Goal: Information Seeking & Learning: Learn about a topic

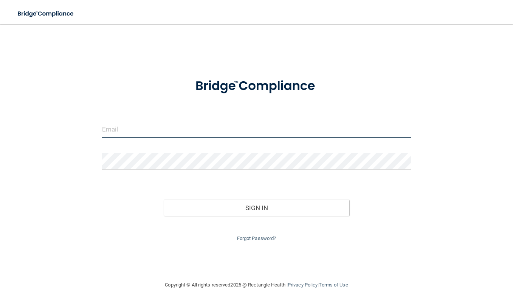
click at [122, 135] on input "email" at bounding box center [256, 129] width 309 height 17
click at [121, 130] on input "email" at bounding box center [256, 129] width 309 height 17
type input "[PERSON_NAME][EMAIL_ADDRESS][DOMAIN_NAME]"
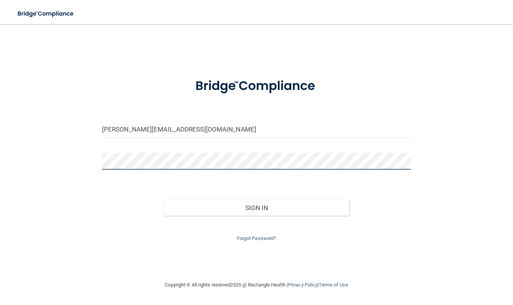
click at [164, 199] on button "Sign In" at bounding box center [256, 207] width 185 height 17
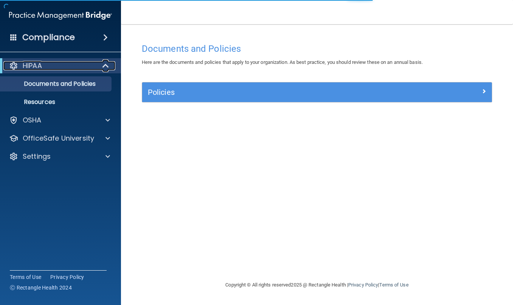
click at [58, 69] on div "HIPAA" at bounding box center [49, 65] width 93 height 9
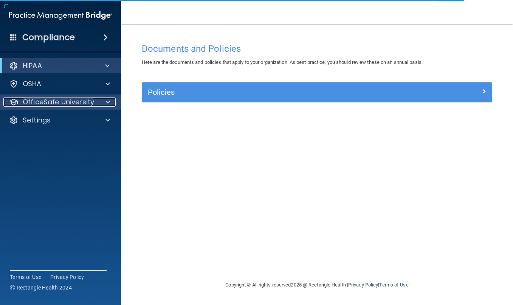
click at [72, 101] on p "OfficeSafe University" at bounding box center [58, 101] width 71 height 9
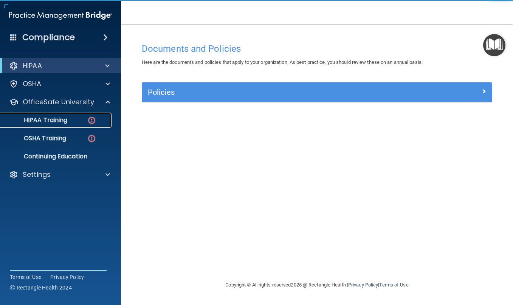
click at [89, 121] on img at bounding box center [91, 120] width 9 height 9
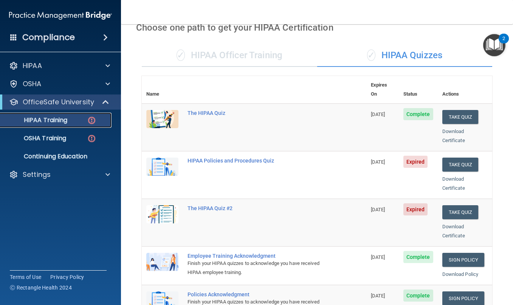
scroll to position [38, 0]
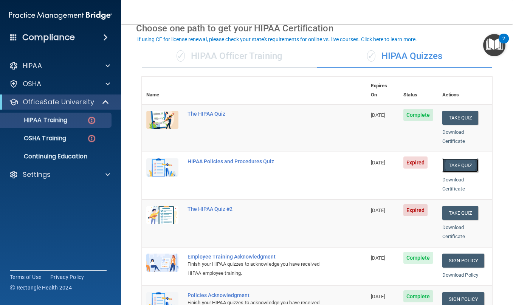
click at [457, 158] on button "Take Quiz" at bounding box center [460, 165] width 36 height 14
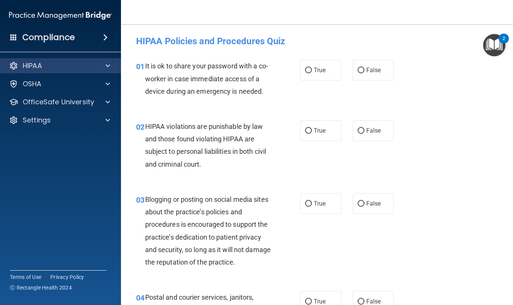
click at [73, 70] on div "HIPAA" at bounding box center [60, 65] width 121 height 15
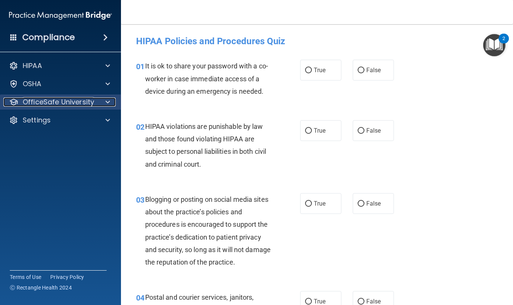
click at [79, 104] on p "OfficeSafe University" at bounding box center [58, 101] width 71 height 9
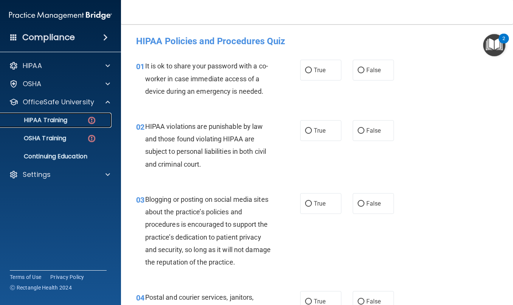
click at [72, 119] on div "HIPAA Training" at bounding box center [56, 120] width 103 height 8
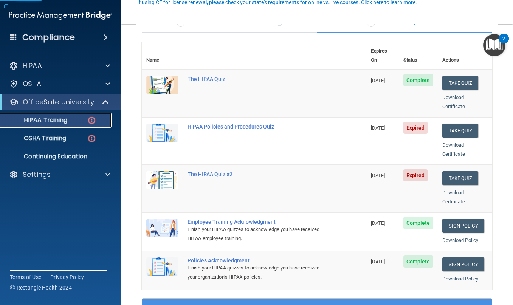
scroll to position [76, 0]
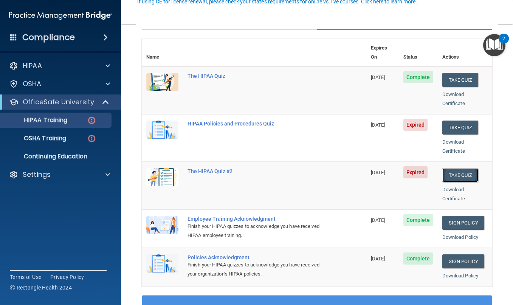
click at [463, 168] on button "Take Quiz" at bounding box center [460, 175] width 36 height 14
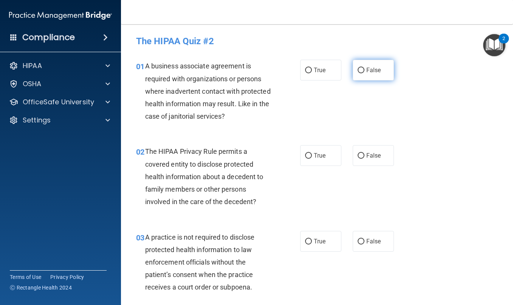
click at [354, 64] on label "False" at bounding box center [372, 70] width 41 height 21
click at [357, 68] on input "False" at bounding box center [360, 71] width 7 height 6
radio input "true"
click at [316, 157] on span "True" at bounding box center [319, 155] width 12 height 7
click at [312, 157] on input "True" at bounding box center [308, 156] width 7 height 6
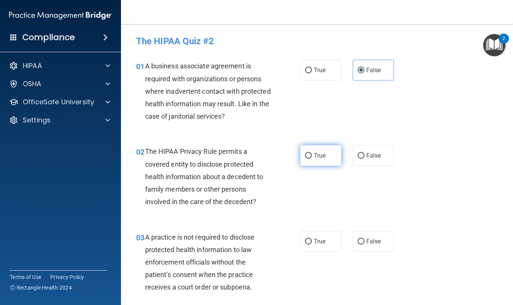
radio input "true"
click at [360, 236] on label "False" at bounding box center [372, 241] width 41 height 21
click at [360, 239] on input "False" at bounding box center [360, 242] width 7 height 6
radio input "true"
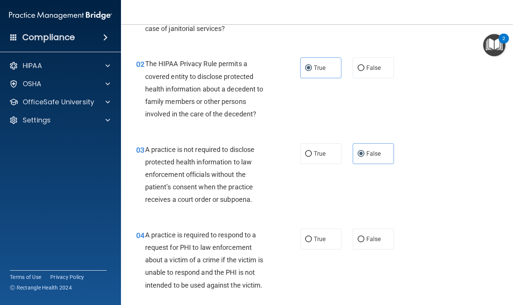
scroll to position [113, 0]
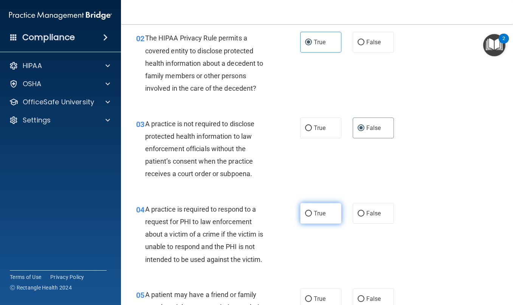
click at [312, 221] on label "True" at bounding box center [320, 213] width 41 height 21
click at [312, 216] on input "True" at bounding box center [308, 214] width 7 height 6
radio input "true"
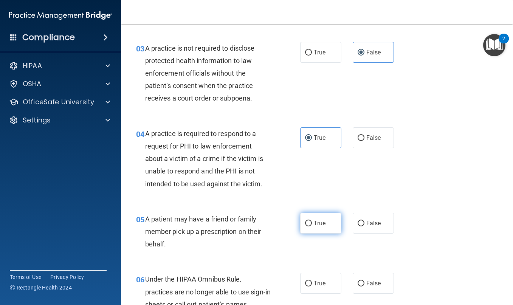
click at [322, 217] on label "True" at bounding box center [320, 223] width 41 height 21
click at [312, 221] on input "True" at bounding box center [308, 224] width 7 height 6
radio input "true"
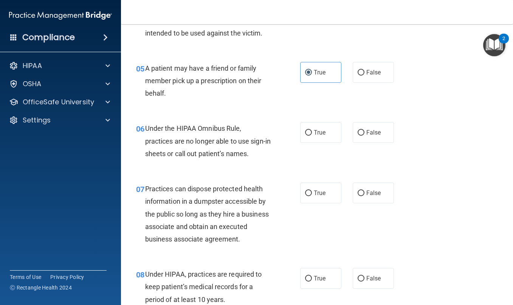
scroll to position [340, 0]
click at [357, 132] on input "False" at bounding box center [360, 133] width 7 height 6
radio input "true"
click at [379, 186] on label "False" at bounding box center [372, 192] width 41 height 21
click at [364, 190] on input "False" at bounding box center [360, 193] width 7 height 6
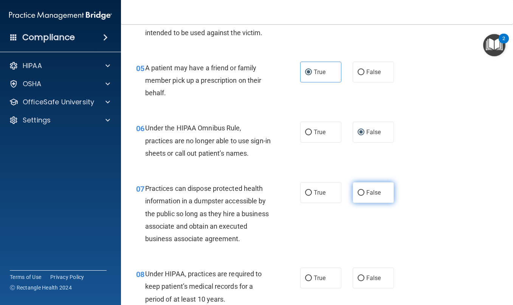
radio input "true"
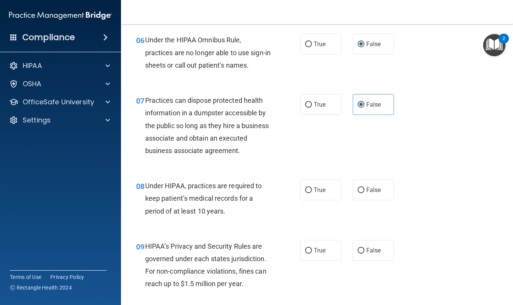
scroll to position [453, 0]
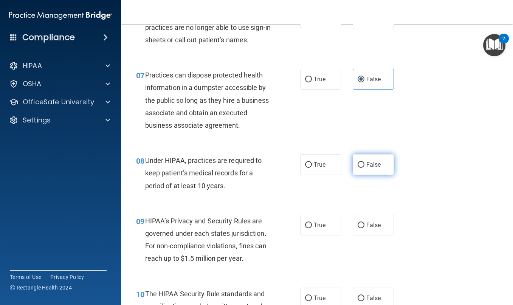
click at [352, 175] on label "False" at bounding box center [372, 164] width 41 height 21
click at [357, 168] on input "False" at bounding box center [360, 165] width 7 height 6
radio input "true"
click at [369, 229] on span "False" at bounding box center [373, 224] width 15 height 7
click at [364, 228] on input "False" at bounding box center [360, 225] width 7 height 6
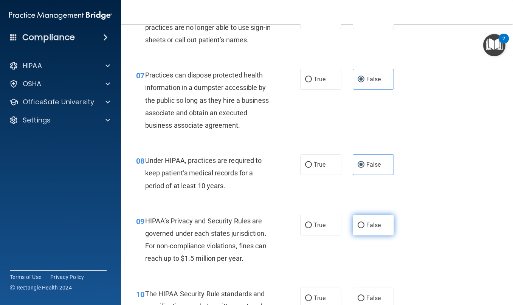
radio input "true"
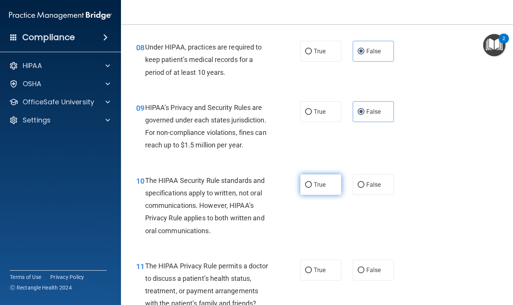
click at [313, 188] on span "True" at bounding box center [319, 184] width 12 height 7
click at [312, 188] on input "True" at bounding box center [308, 185] width 7 height 6
radio input "true"
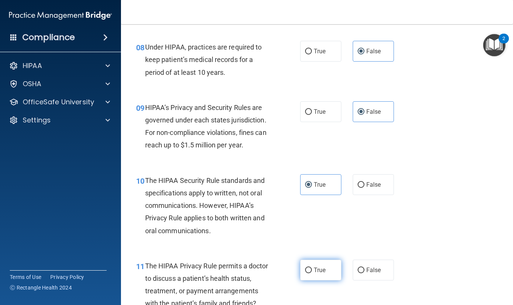
click at [318, 277] on label "True" at bounding box center [320, 269] width 41 height 21
click at [312, 273] on input "True" at bounding box center [308, 270] width 7 height 6
radio input "true"
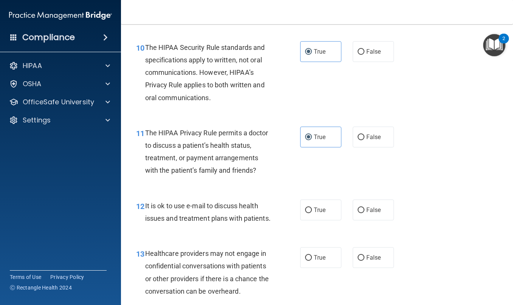
scroll to position [718, 0]
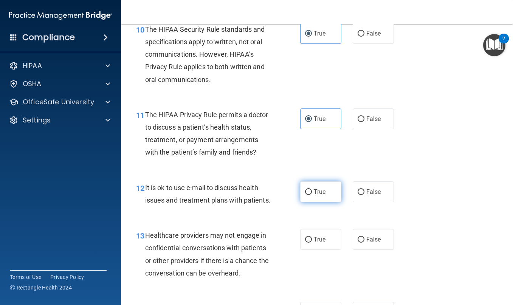
click at [314, 202] on label "True" at bounding box center [320, 191] width 41 height 21
click at [312, 195] on input "True" at bounding box center [308, 192] width 7 height 6
radio input "true"
click at [359, 242] on input "False" at bounding box center [360, 240] width 7 height 6
radio input "true"
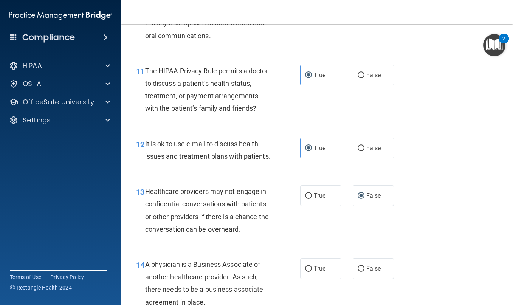
scroll to position [831, 0]
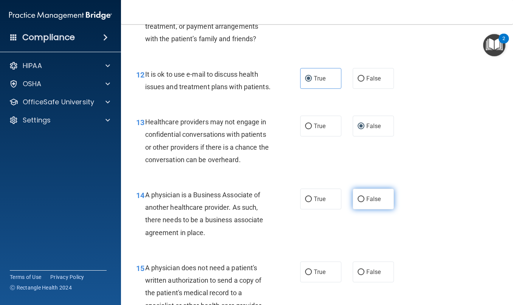
click at [357, 202] on input "False" at bounding box center [360, 199] width 7 height 6
radio input "true"
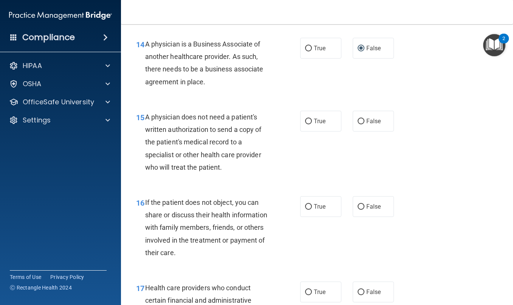
scroll to position [982, 0]
click at [302, 131] on label "True" at bounding box center [320, 120] width 41 height 21
click at [305, 124] on input "True" at bounding box center [308, 121] width 7 height 6
radio input "true"
click at [318, 210] on span "True" at bounding box center [319, 205] width 12 height 7
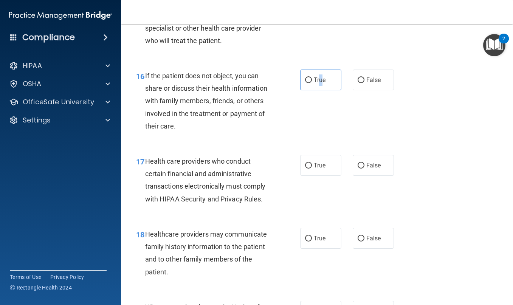
scroll to position [1133, 0]
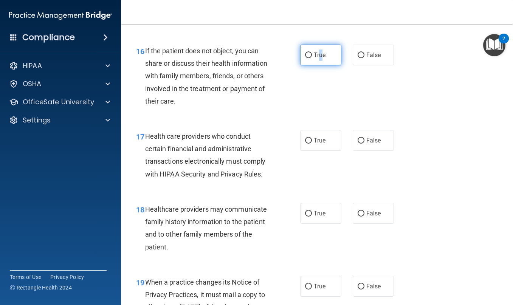
click at [306, 58] on input "True" at bounding box center [308, 55] width 7 height 6
radio input "true"
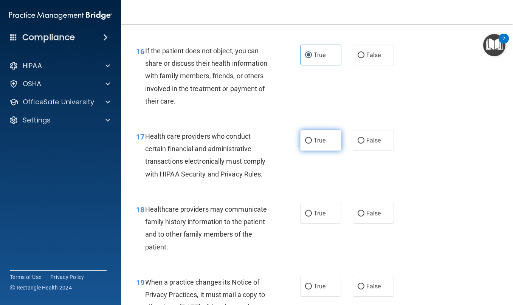
click at [307, 151] on label "True" at bounding box center [320, 140] width 41 height 21
click at [307, 144] on input "True" at bounding box center [308, 141] width 7 height 6
radio input "true"
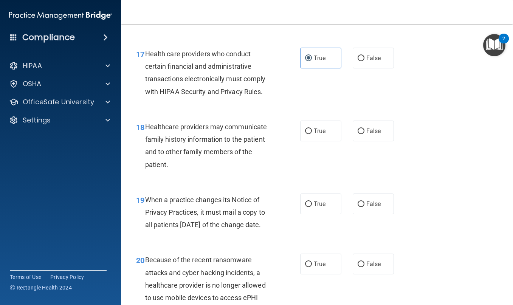
scroll to position [1246, 0]
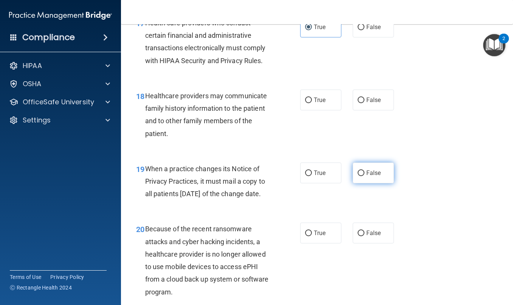
click at [358, 183] on label "False" at bounding box center [372, 172] width 41 height 21
click at [358, 176] on input "False" at bounding box center [360, 173] width 7 height 6
radio input "true"
click at [358, 236] on input "False" at bounding box center [360, 233] width 7 height 6
radio input "true"
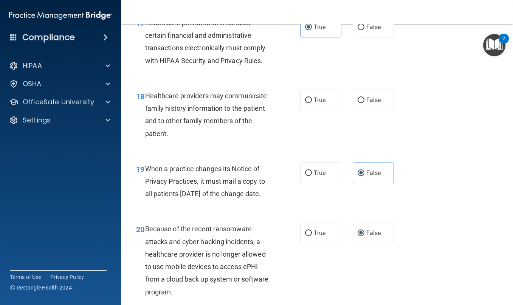
scroll to position [1397, 0]
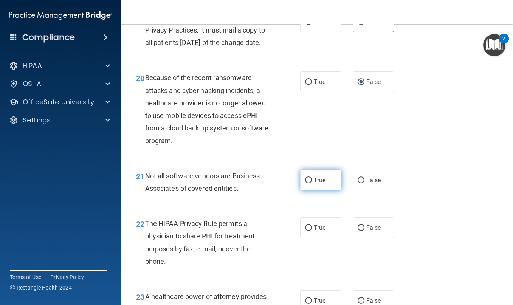
click at [310, 190] on label "True" at bounding box center [320, 180] width 41 height 21
click at [310, 183] on input "True" at bounding box center [308, 181] width 7 height 6
radio input "true"
click at [313, 231] on span "True" at bounding box center [319, 227] width 12 height 7
click at [310, 231] on input "True" at bounding box center [308, 228] width 7 height 6
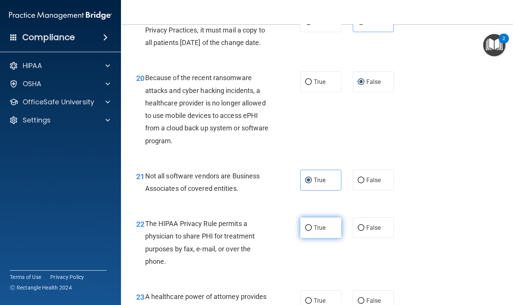
radio input "true"
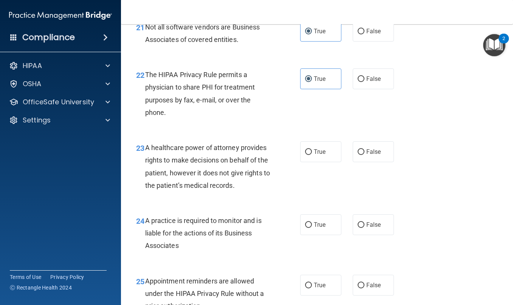
scroll to position [1549, 0]
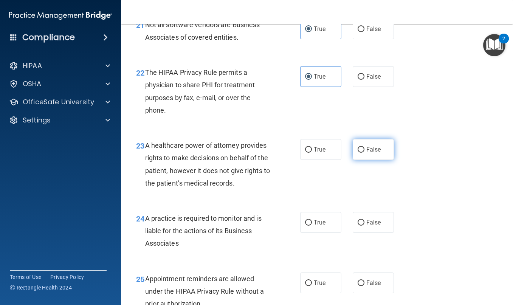
drag, startPoint x: 360, startPoint y: 192, endPoint x: 374, endPoint y: 242, distance: 51.8
click at [360, 160] on label "False" at bounding box center [372, 149] width 41 height 21
click at [360, 153] on input "False" at bounding box center [360, 150] width 7 height 6
radio input "true"
drag, startPoint x: 375, startPoint y: 269, endPoint x: 313, endPoint y: 247, distance: 65.9
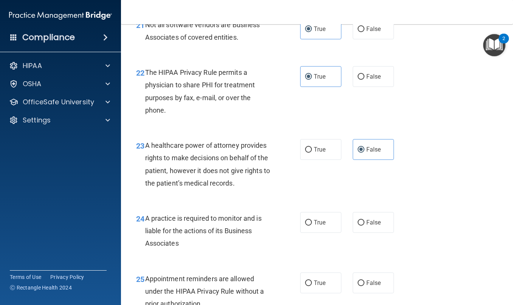
click at [373, 233] on label "False" at bounding box center [372, 222] width 41 height 21
click at [364, 225] on input "False" at bounding box center [360, 223] width 7 height 6
radio input "true"
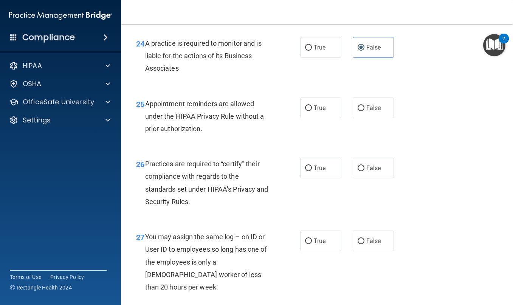
scroll to position [1737, 0]
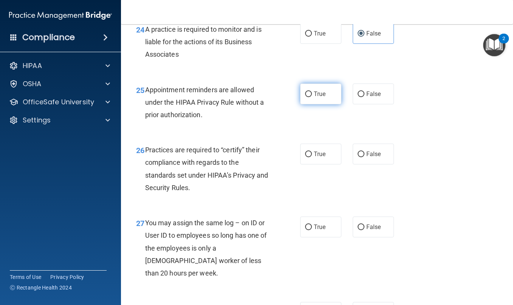
click at [310, 104] on label "True" at bounding box center [320, 93] width 41 height 21
click at [310, 97] on input "True" at bounding box center [308, 94] width 7 height 6
radio input "true"
click at [364, 164] on label "False" at bounding box center [372, 154] width 41 height 21
click at [364, 157] on input "False" at bounding box center [360, 154] width 7 height 6
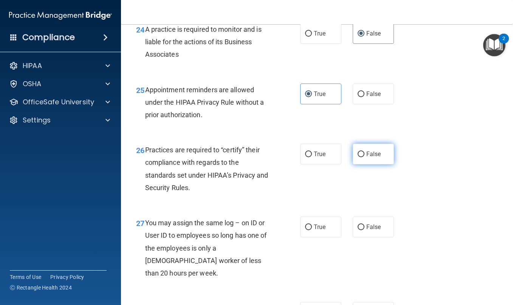
radio input "true"
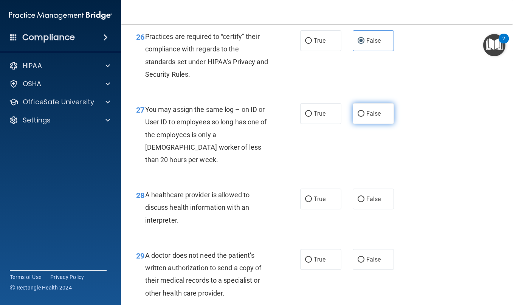
click at [359, 117] on input "False" at bounding box center [360, 114] width 7 height 6
radio input "true"
click at [307, 209] on label "True" at bounding box center [320, 198] width 41 height 21
click at [307, 202] on input "True" at bounding box center [308, 199] width 7 height 6
radio input "true"
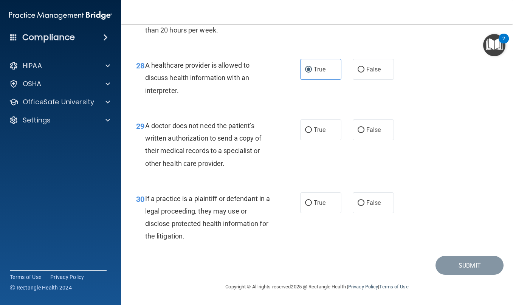
scroll to position [2002, 0]
click at [305, 133] on input "True" at bounding box center [308, 130] width 7 height 6
radio input "true"
click at [307, 213] on label "True" at bounding box center [320, 202] width 41 height 21
click at [307, 206] on input "True" at bounding box center [308, 203] width 7 height 6
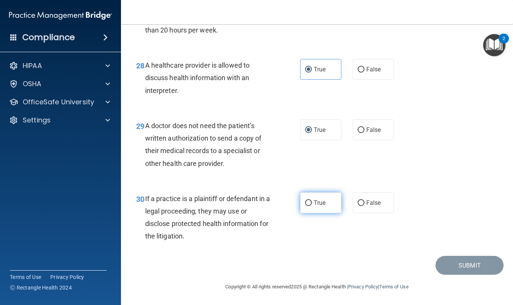
radio input "true"
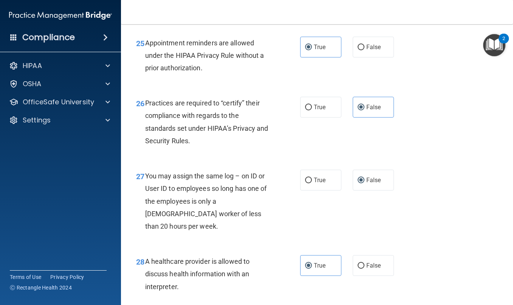
scroll to position [2018, 0]
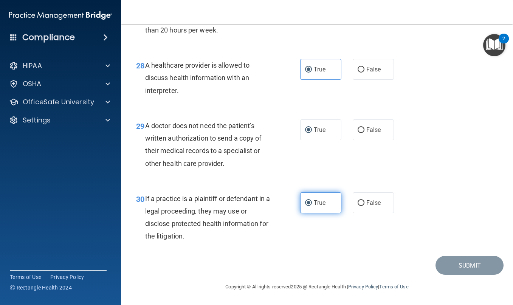
click at [328, 205] on label "True" at bounding box center [320, 202] width 41 height 21
click at [312, 205] on input "True" at bounding box center [308, 203] width 7 height 6
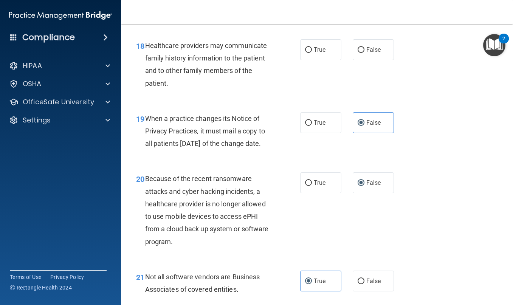
scroll to position [1254, 0]
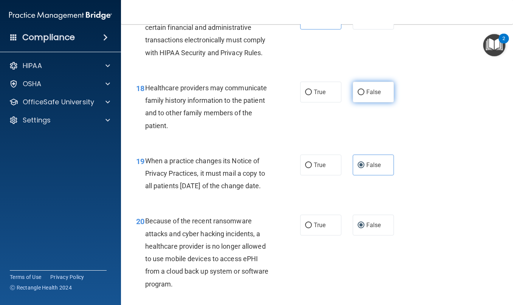
click at [360, 95] on input "False" at bounding box center [360, 93] width 7 height 6
radio input "true"
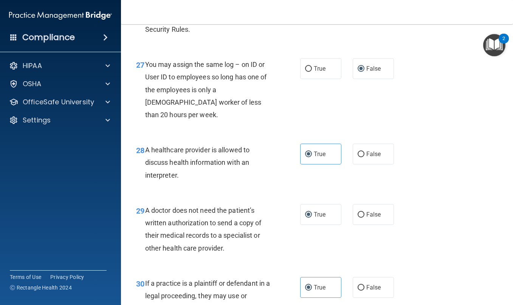
scroll to position [2018, 0]
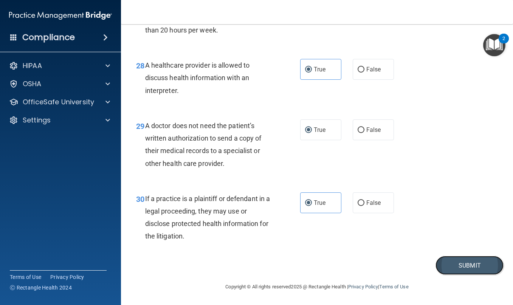
click at [435, 266] on button "Submit" at bounding box center [469, 265] width 68 height 19
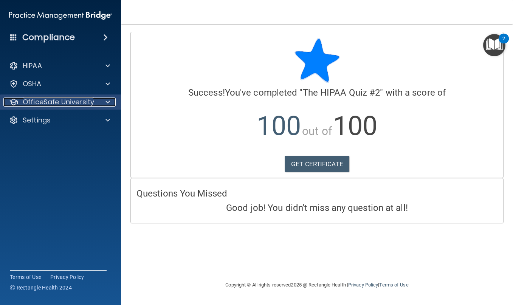
click at [105, 105] on div at bounding box center [106, 101] width 19 height 9
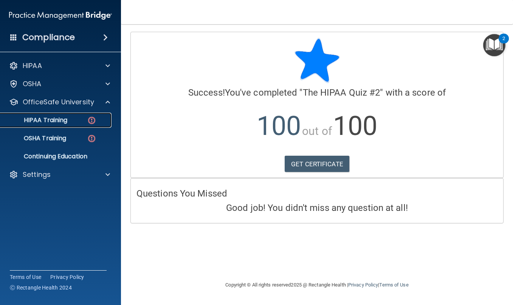
click at [81, 123] on div "HIPAA Training" at bounding box center [56, 120] width 103 height 8
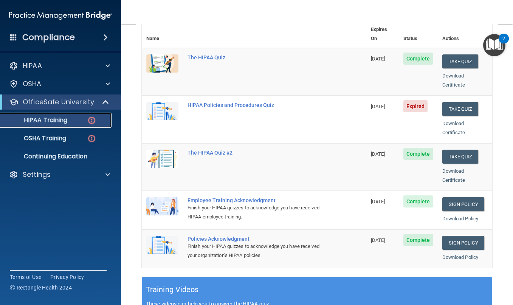
scroll to position [76, 0]
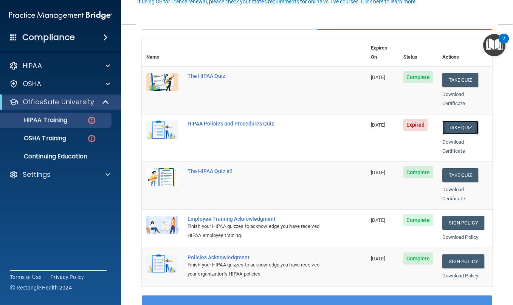
click at [450, 120] on button "Take Quiz" at bounding box center [460, 127] width 36 height 14
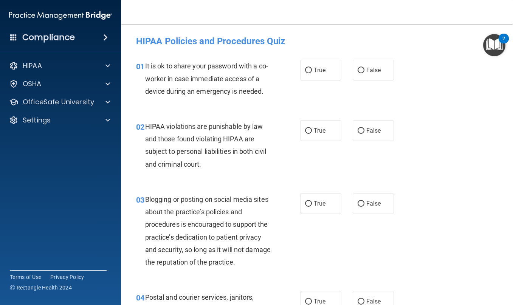
drag, startPoint x: 365, startPoint y: 71, endPoint x: 381, endPoint y: 186, distance: 115.9
click at [366, 72] on span "False" at bounding box center [373, 69] width 15 height 7
click at [364, 72] on input "False" at bounding box center [360, 71] width 7 height 6
radio input "true"
click at [326, 141] on label "True" at bounding box center [320, 130] width 41 height 21
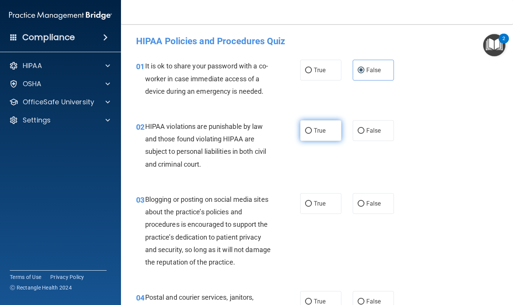
click at [312, 134] on input "True" at bounding box center [308, 131] width 7 height 6
radio input "true"
click at [374, 214] on label "False" at bounding box center [372, 203] width 41 height 21
click at [364, 207] on input "False" at bounding box center [360, 204] width 7 height 6
radio input "true"
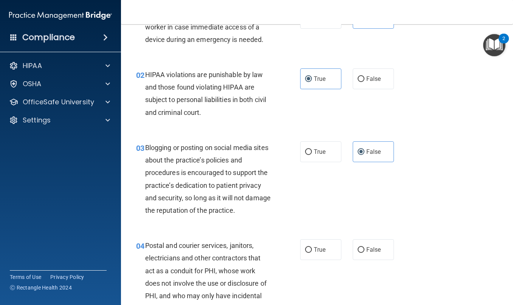
scroll to position [151, 0]
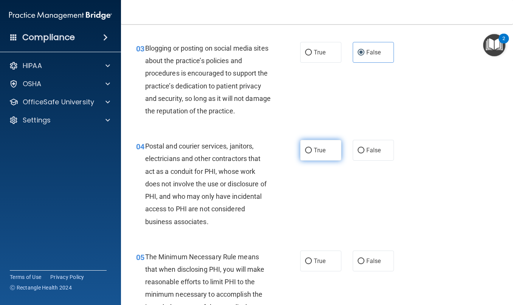
click at [317, 161] on label "True" at bounding box center [320, 150] width 41 height 21
click at [312, 153] on input "True" at bounding box center [308, 151] width 7 height 6
radio input "true"
click at [303, 271] on label "True" at bounding box center [320, 260] width 41 height 21
click at [305, 264] on input "True" at bounding box center [308, 261] width 7 height 6
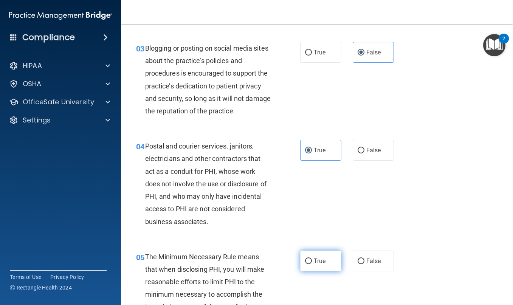
radio input "true"
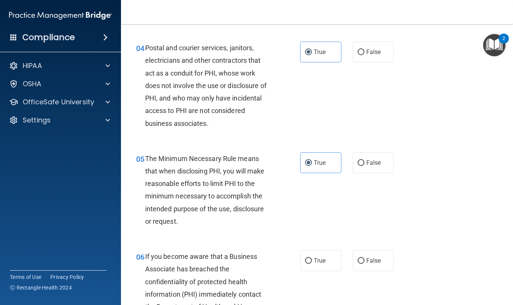
scroll to position [340, 0]
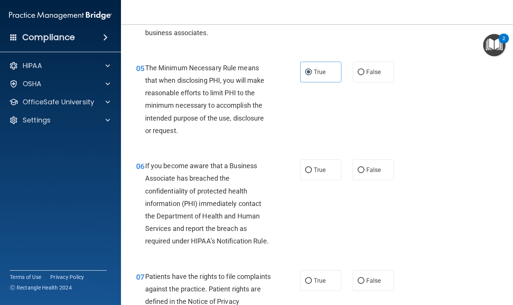
drag, startPoint x: 363, startPoint y: 195, endPoint x: 331, endPoint y: 223, distance: 43.1
click at [359, 180] on label "False" at bounding box center [372, 169] width 41 height 21
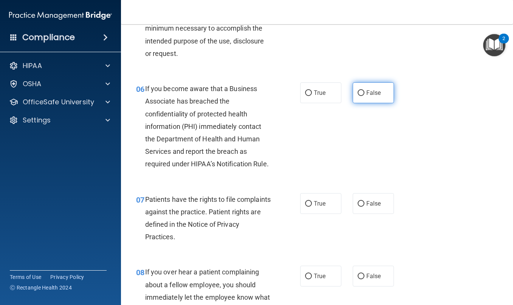
scroll to position [415, 0]
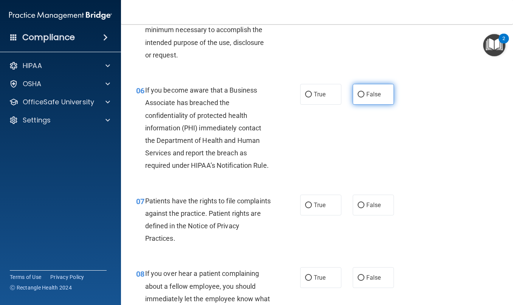
click at [368, 98] on span "False" at bounding box center [373, 94] width 15 height 7
click at [364, 97] on input "False" at bounding box center [360, 95] width 7 height 6
radio input "true"
click at [311, 253] on div "07 Patients have the rights to file complaints against the practice. Patient ri…" at bounding box center [316, 221] width 373 height 73
click at [311, 215] on label "True" at bounding box center [320, 205] width 41 height 21
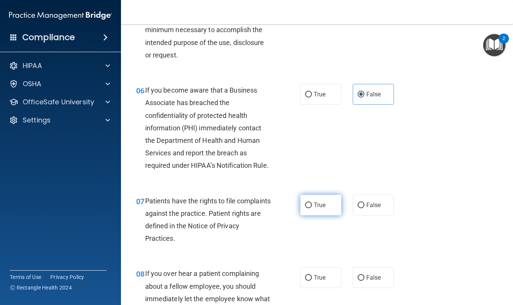
click at [311, 208] on input "True" at bounding box center [308, 205] width 7 height 6
radio input "true"
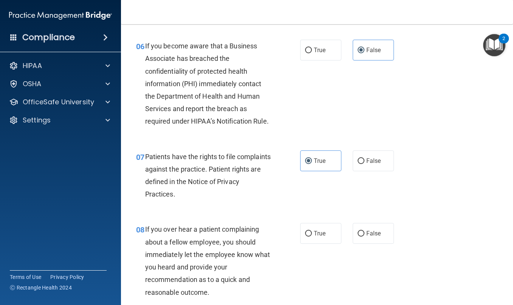
scroll to position [529, 0]
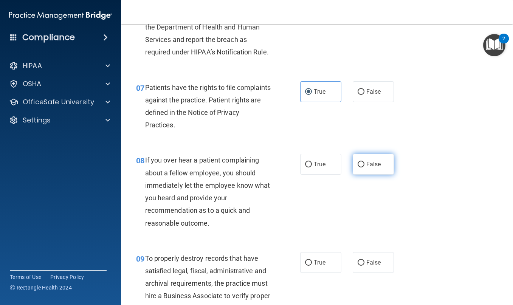
click at [366, 168] on span "False" at bounding box center [373, 164] width 15 height 7
click at [364, 167] on input "False" at bounding box center [360, 165] width 7 height 6
radio input "true"
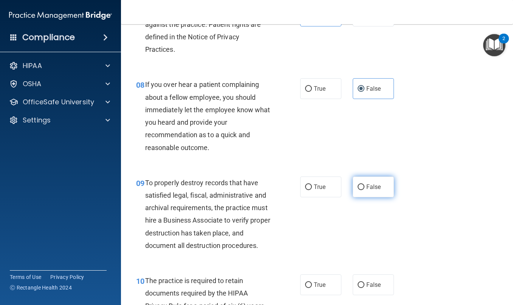
click at [369, 190] on span "False" at bounding box center [373, 186] width 15 height 7
click at [364, 190] on input "False" at bounding box center [360, 187] width 7 height 6
radio input "true"
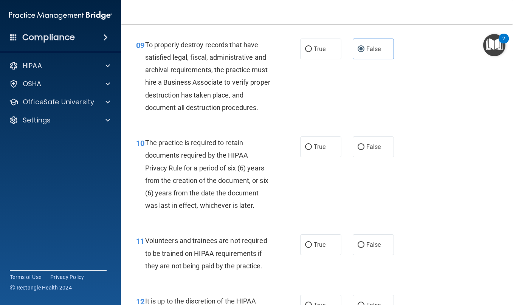
scroll to position [755, 0]
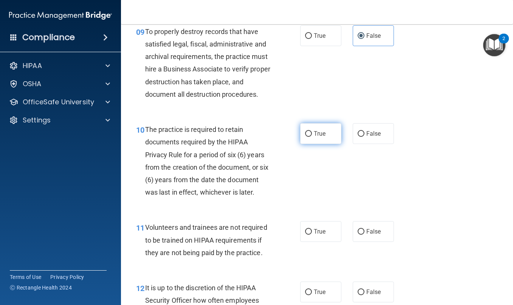
click at [305, 137] on input "True" at bounding box center [308, 134] width 7 height 6
radio input "true"
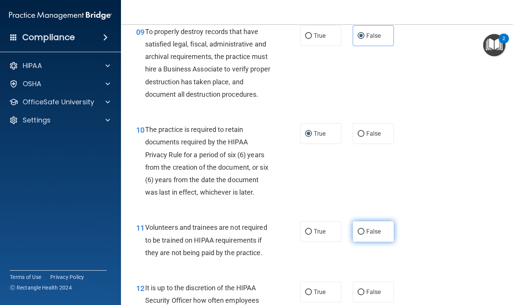
click at [370, 235] on span "False" at bounding box center [373, 231] width 15 height 7
click at [364, 235] on input "False" at bounding box center [360, 232] width 7 height 6
radio input "true"
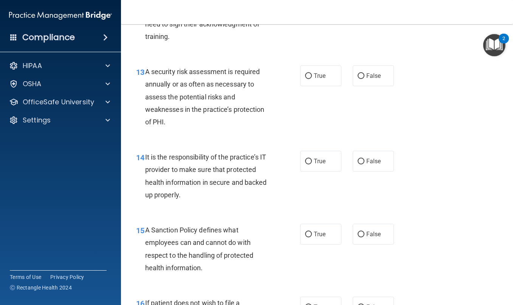
scroll to position [1058, 0]
drag, startPoint x: 361, startPoint y: 49, endPoint x: 344, endPoint y: 81, distance: 36.3
radio input "true"
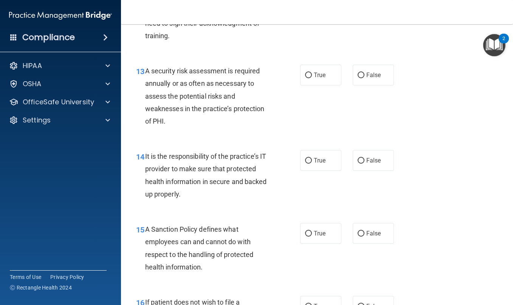
drag, startPoint x: 321, startPoint y: 148, endPoint x: 310, endPoint y: 136, distance: 16.0
click at [312, 140] on div "13 A security risk assessment is required annually or as often as necessary to …" at bounding box center [316, 97] width 373 height 85
click at [309, 85] on label "True" at bounding box center [320, 75] width 41 height 21
click at [309, 78] on input "True" at bounding box center [308, 76] width 7 height 6
radio input "true"
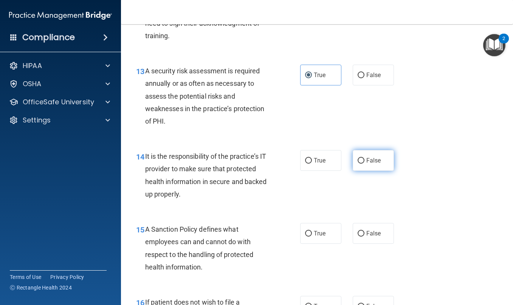
click at [363, 171] on label "False" at bounding box center [372, 160] width 41 height 21
click at [363, 164] on input "False" at bounding box center [360, 161] width 7 height 6
radio input "true"
drag, startPoint x: 376, startPoint y: 281, endPoint x: 382, endPoint y: 265, distance: 17.8
click at [375, 237] on span "False" at bounding box center [373, 233] width 15 height 7
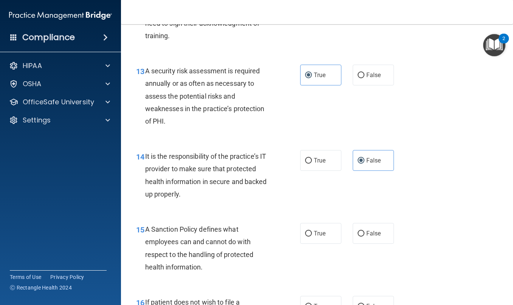
click at [364, 236] on input "False" at bounding box center [360, 234] width 7 height 6
radio input "true"
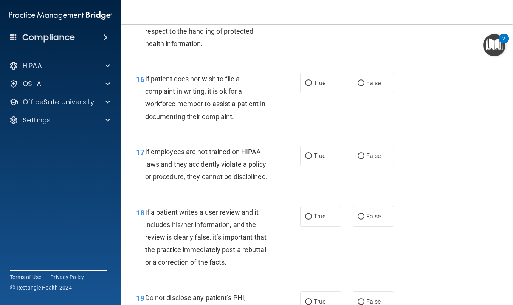
scroll to position [1284, 0]
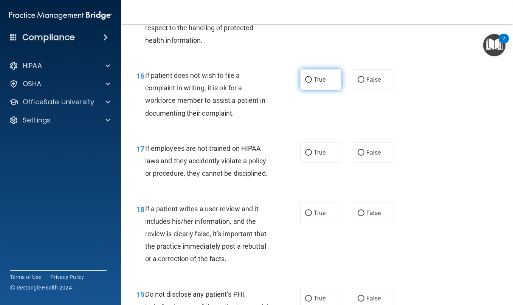
click at [313, 83] on span "True" at bounding box center [319, 79] width 12 height 7
click at [312, 83] on input "True" at bounding box center [308, 80] width 7 height 6
radio input "true"
click at [363, 163] on label "False" at bounding box center [372, 152] width 41 height 21
click at [363, 156] on input "False" at bounding box center [360, 153] width 7 height 6
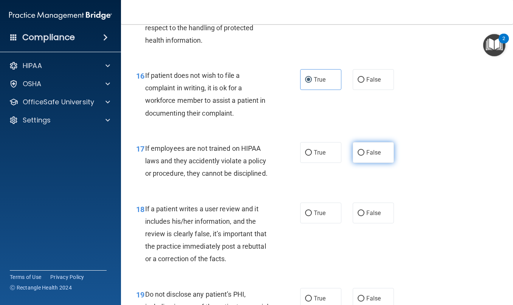
radio input "true"
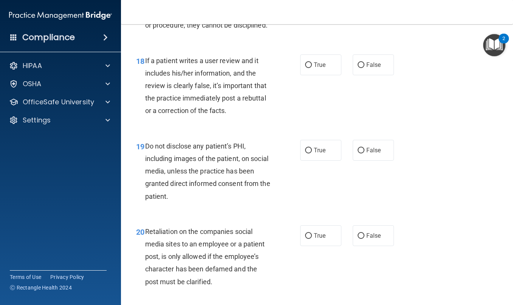
scroll to position [1473, 0]
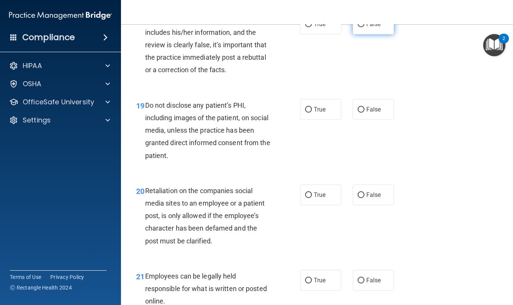
click at [368, 28] on span "False" at bounding box center [373, 23] width 15 height 7
click at [364, 27] on input "False" at bounding box center [360, 25] width 7 height 6
radio input "true"
click at [316, 120] on label "True" at bounding box center [320, 109] width 41 height 21
click at [312, 113] on input "True" at bounding box center [308, 110] width 7 height 6
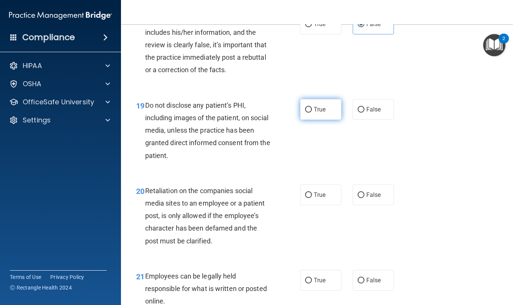
radio input "true"
click at [352, 205] on label "False" at bounding box center [372, 194] width 41 height 21
click at [357, 198] on input "False" at bounding box center [360, 195] width 7 height 6
radio input "true"
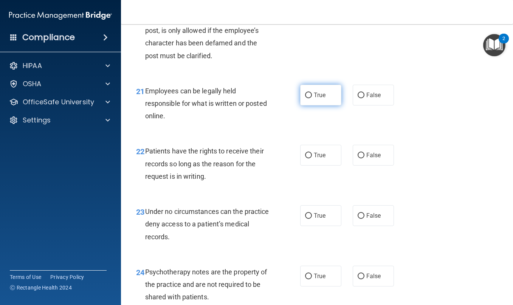
scroll to position [1662, 0]
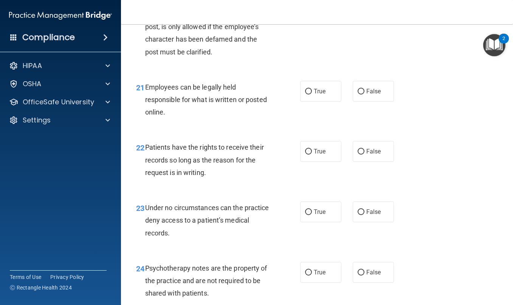
drag, startPoint x: 303, startPoint y: 136, endPoint x: 195, endPoint y: 204, distance: 127.3
click at [301, 102] on label "True" at bounding box center [320, 91] width 41 height 21
click at [305, 94] on input "True" at bounding box center [308, 92] width 7 height 6
radio input "true"
click at [366, 155] on span "False" at bounding box center [373, 151] width 15 height 7
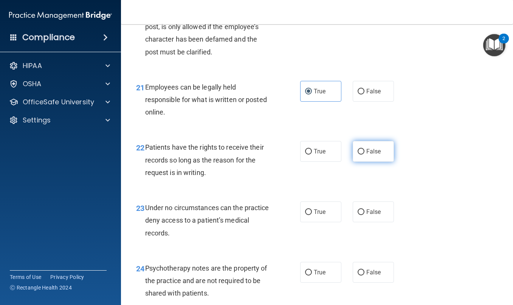
click at [364, 154] on input "False" at bounding box center [360, 152] width 7 height 6
radio input "true"
click at [370, 222] on label "False" at bounding box center [372, 211] width 41 height 21
click at [364, 215] on input "False" at bounding box center [360, 212] width 7 height 6
radio input "true"
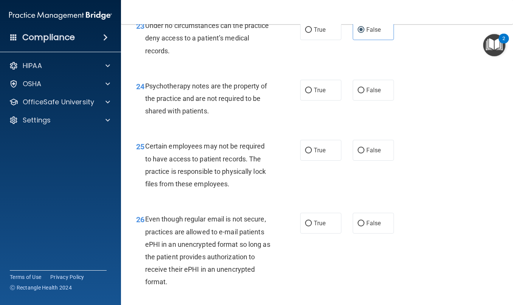
scroll to position [1851, 0]
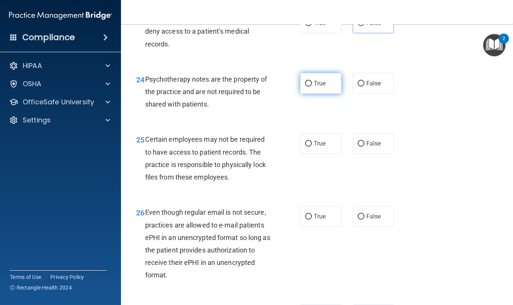
click at [322, 94] on label "True" at bounding box center [320, 83] width 41 height 21
click at [312, 86] on input "True" at bounding box center [308, 84] width 7 height 6
radio input "true"
click at [313, 154] on label "True" at bounding box center [320, 143] width 41 height 21
click at [312, 147] on input "True" at bounding box center [308, 144] width 7 height 6
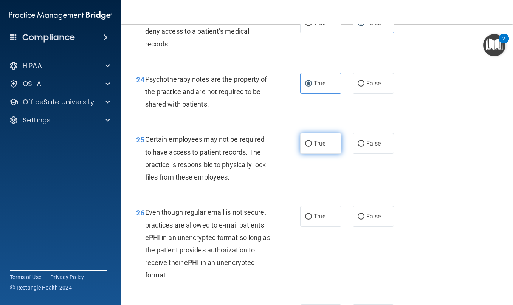
radio input "true"
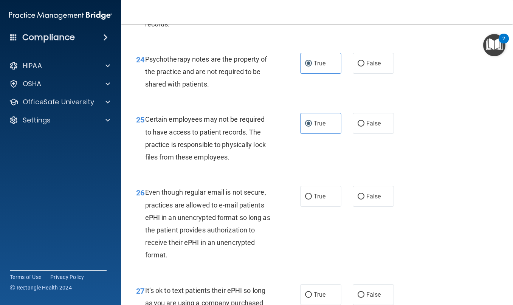
scroll to position [1888, 0]
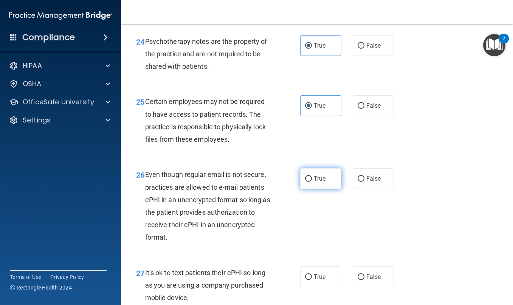
click at [300, 189] on label "True" at bounding box center [320, 178] width 41 height 21
click at [305, 182] on input "True" at bounding box center [308, 179] width 7 height 6
radio input "true"
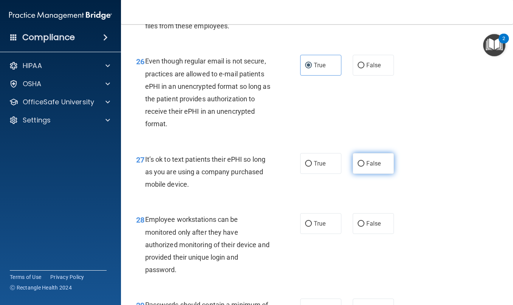
click at [369, 174] on label "False" at bounding box center [372, 163] width 41 height 21
click at [364, 167] on input "False" at bounding box center [360, 164] width 7 height 6
radio input "true"
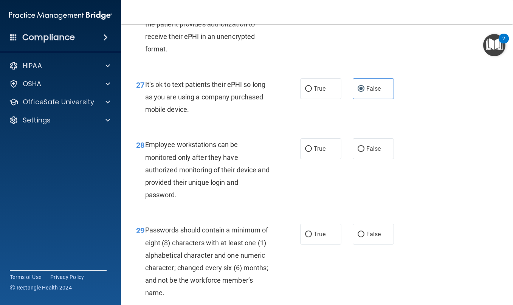
scroll to position [2077, 0]
click at [368, 158] on label "False" at bounding box center [372, 147] width 41 height 21
click at [364, 151] on input "False" at bounding box center [360, 148] width 7 height 6
radio input "true"
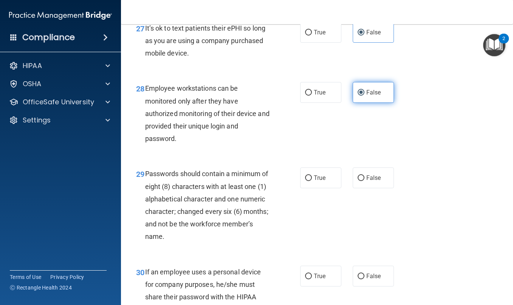
scroll to position [2153, 0]
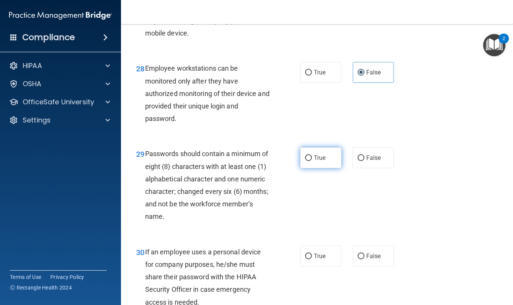
click at [316, 168] on label "True" at bounding box center [320, 157] width 41 height 21
click at [312, 161] on input "True" at bounding box center [308, 158] width 7 height 6
radio input "true"
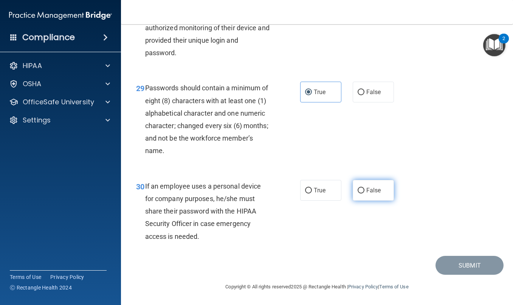
click at [360, 196] on label "False" at bounding box center [372, 190] width 41 height 21
click at [360, 193] on input "False" at bounding box center [360, 191] width 7 height 6
radio input "true"
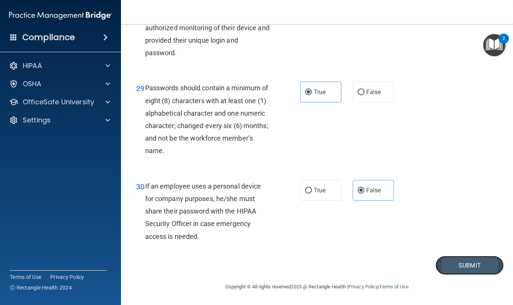
click at [438, 264] on button "Submit" at bounding box center [469, 265] width 68 height 19
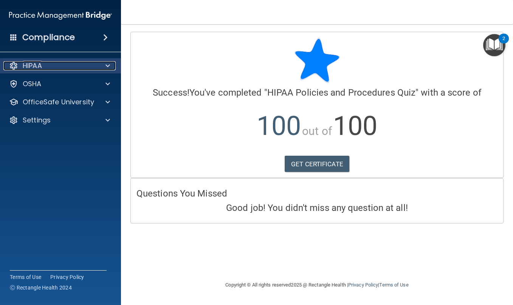
click at [104, 68] on div at bounding box center [106, 65] width 19 height 9
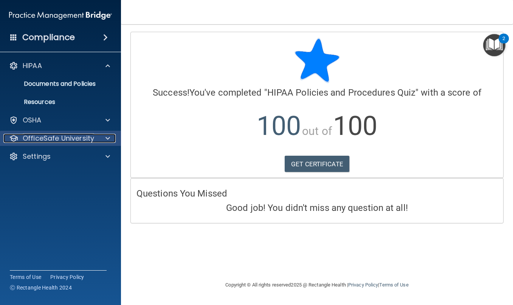
click at [109, 136] on span at bounding box center [107, 138] width 5 height 9
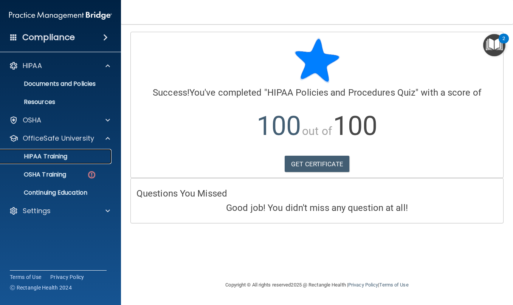
click at [80, 160] on link "HIPAA Training" at bounding box center [51, 156] width 119 height 15
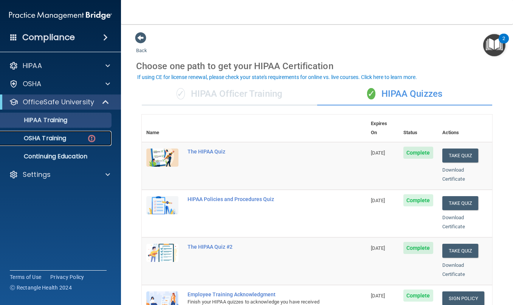
click at [74, 145] on link "OSHA Training" at bounding box center [51, 138] width 119 height 15
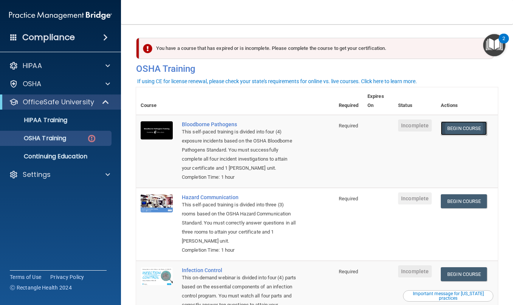
click at [449, 133] on link "Begin Course" at bounding box center [463, 128] width 46 height 14
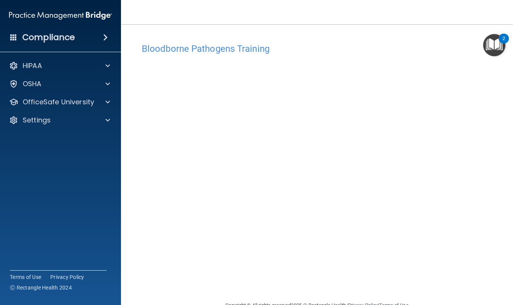
scroll to position [19, 0]
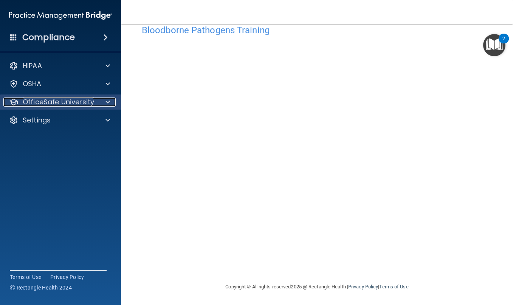
click at [107, 101] on span at bounding box center [107, 101] width 5 height 9
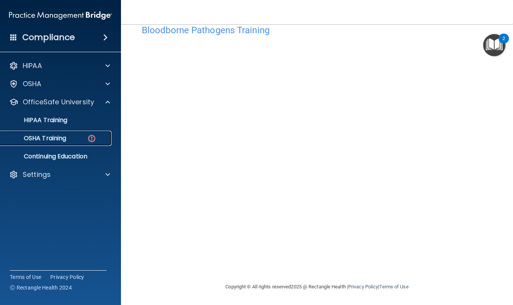
click at [94, 139] on img at bounding box center [91, 138] width 9 height 9
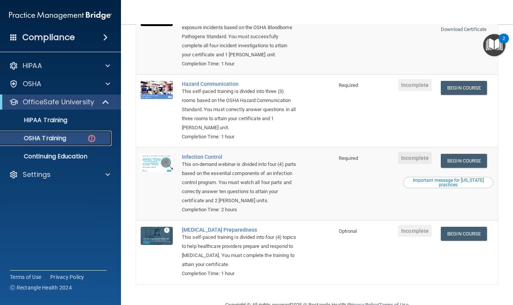
scroll to position [133, 0]
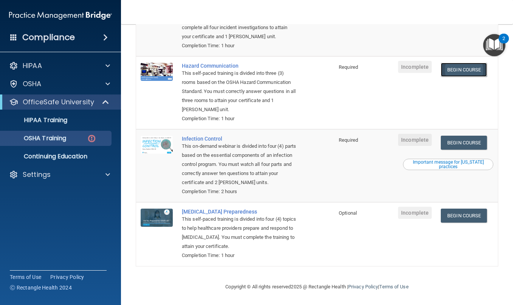
click at [460, 67] on link "Begin Course" at bounding box center [463, 70] width 46 height 14
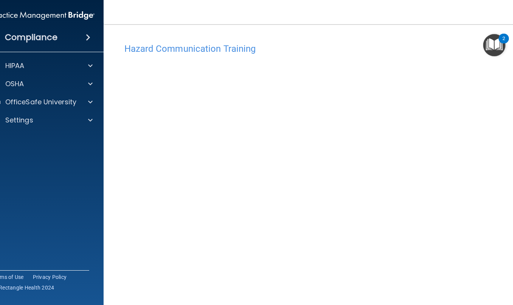
drag, startPoint x: 168, startPoint y: 57, endPoint x: 174, endPoint y: 58, distance: 6.5
click at [170, 57] on div "Hazard Communication Training" at bounding box center [317, 48] width 397 height 19
click at [90, 104] on div at bounding box center [88, 101] width 19 height 9
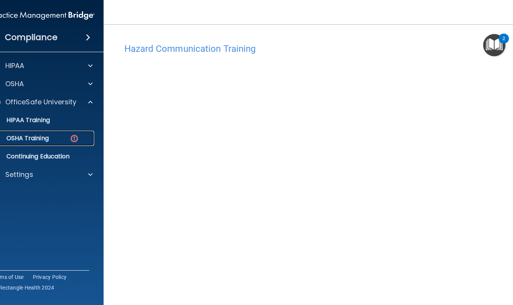
click at [78, 133] on link "OSHA Training" at bounding box center [34, 138] width 119 height 15
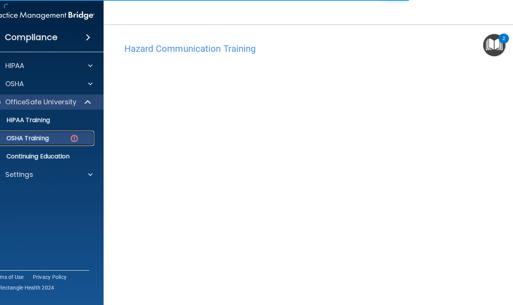
click at [42, 137] on p "OSHA Training" at bounding box center [18, 138] width 61 height 8
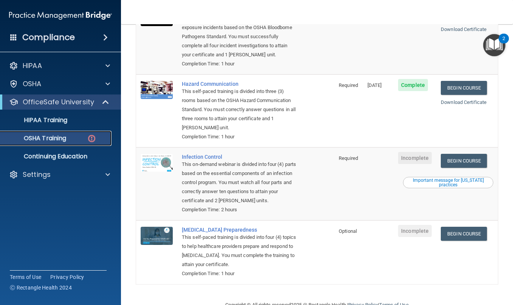
scroll to position [133, 0]
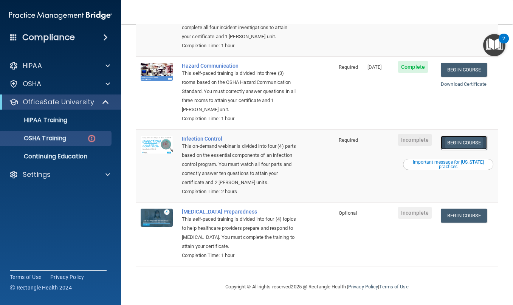
click at [464, 142] on link "Begin Course" at bounding box center [463, 143] width 46 height 14
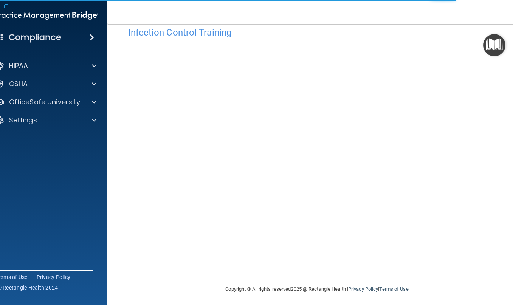
scroll to position [19, 0]
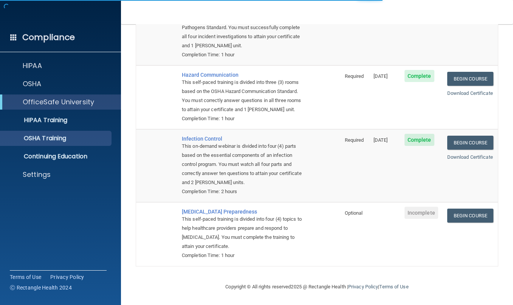
scroll to position [112, 0]
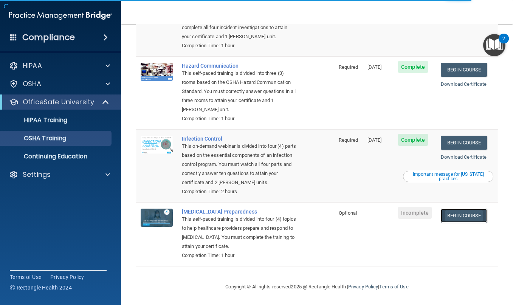
click at [465, 218] on link "Begin Course" at bounding box center [463, 215] width 46 height 14
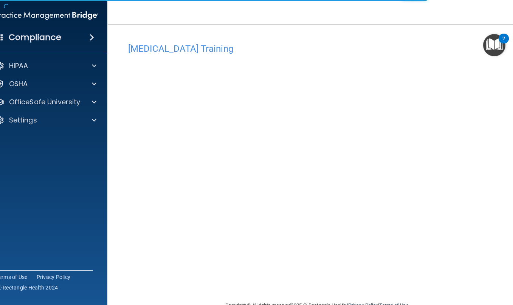
scroll to position [19, 0]
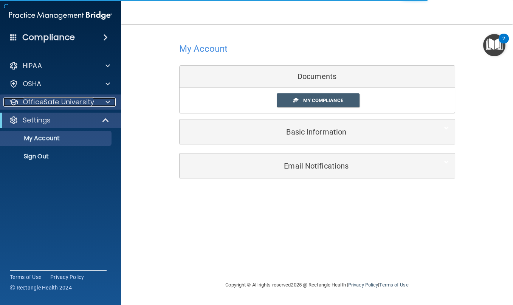
click at [96, 106] on div "OfficeSafe University" at bounding box center [50, 101] width 94 height 9
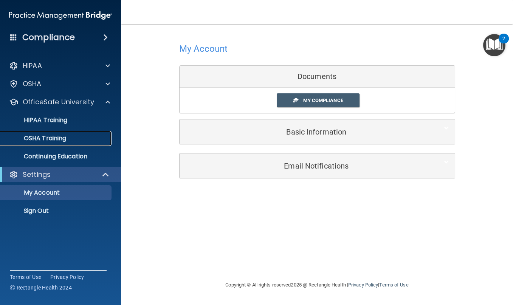
click at [93, 138] on div "OSHA Training" at bounding box center [56, 138] width 103 height 8
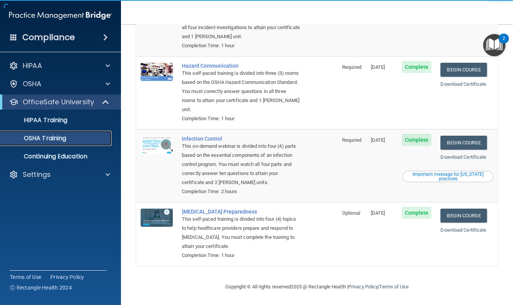
scroll to position [112, 0]
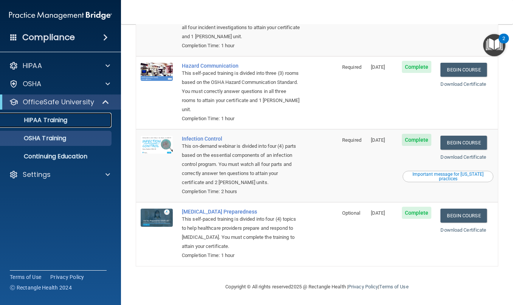
click at [46, 123] on p "HIPAA Training" at bounding box center [36, 120] width 62 height 8
